Goal: Transaction & Acquisition: Download file/media

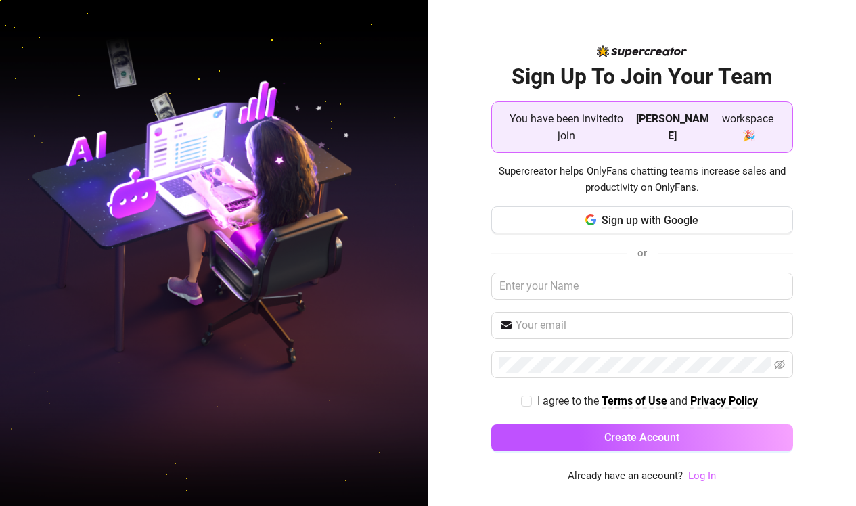
click at [693, 476] on link "Log In" at bounding box center [702, 475] width 28 height 12
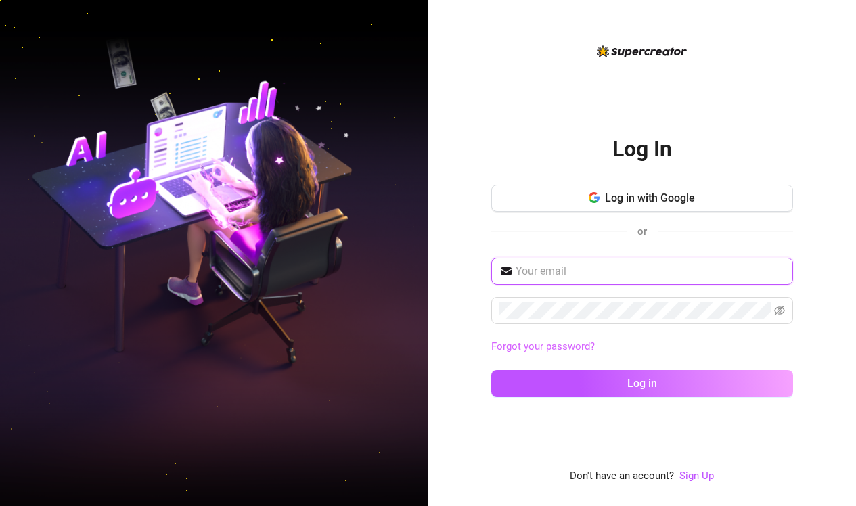
type input "[EMAIL_ADDRESS][DOMAIN_NAME]"
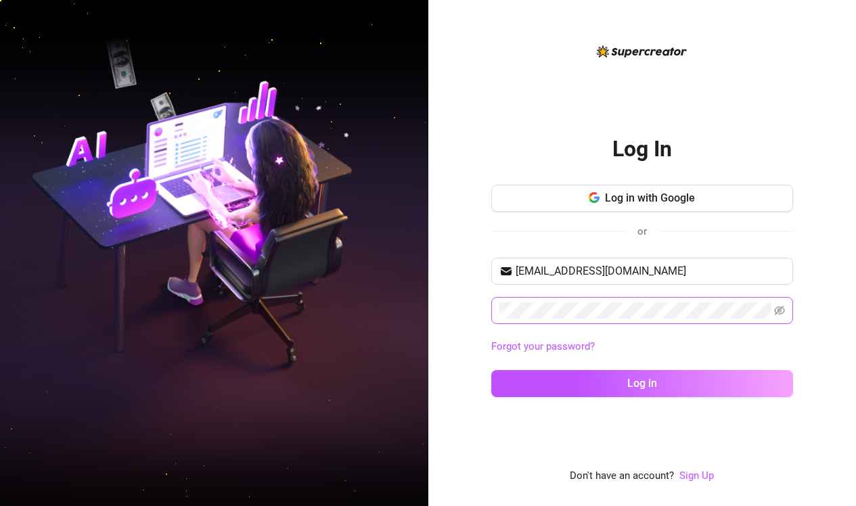
click at [783, 317] on span at bounding box center [779, 310] width 11 height 16
click at [781, 310] on icon "eye-invisible" at bounding box center [780, 310] width 3 height 3
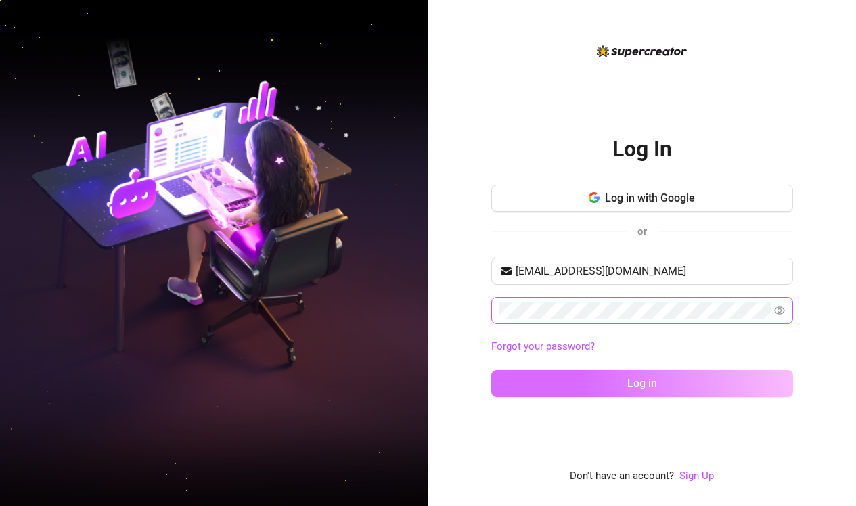
click at [781, 384] on button "Log in" at bounding box center [642, 383] width 302 height 27
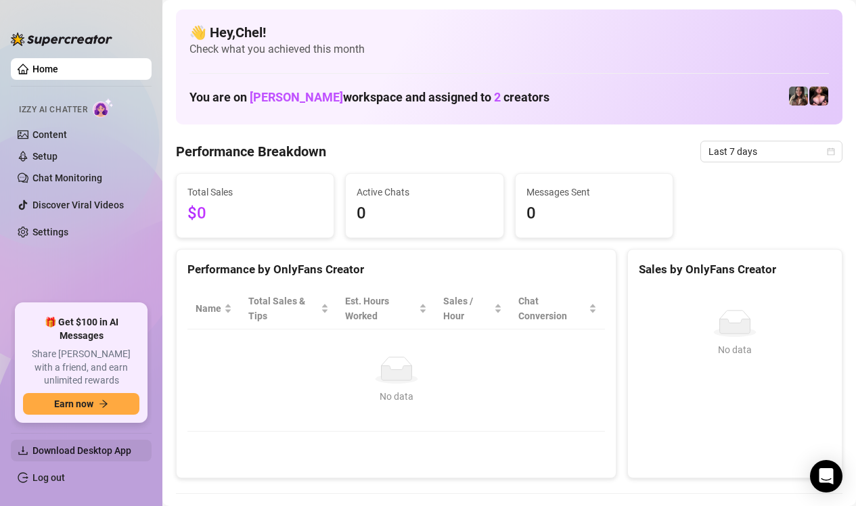
click at [54, 457] on span "Download Desktop App" at bounding box center [86, 451] width 108 height 22
click at [62, 459] on span "Download Desktop App" at bounding box center [86, 451] width 108 height 22
click at [129, 450] on span "Download Desktop App" at bounding box center [81, 450] width 99 height 11
